Goal: Task Accomplishment & Management: Complete application form

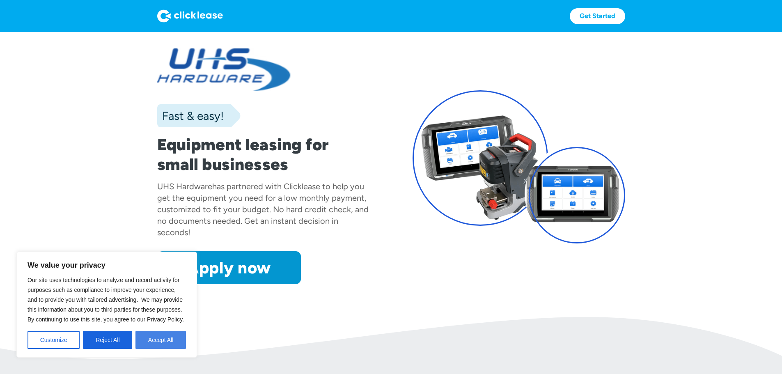
click at [167, 336] on button "Accept All" at bounding box center [160, 340] width 50 height 18
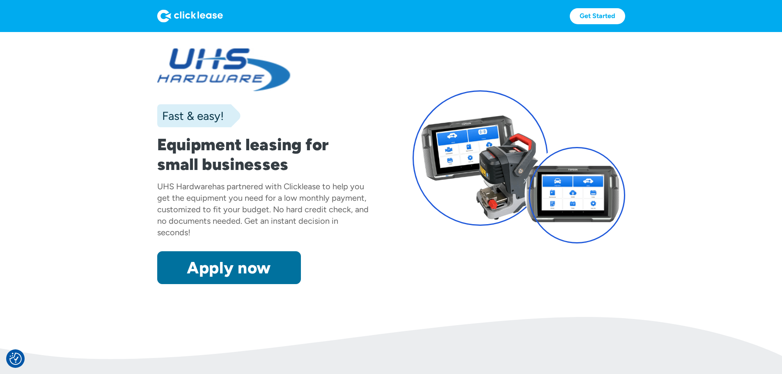
click at [189, 284] on link "Apply now" at bounding box center [229, 267] width 144 height 33
